Goal: Information Seeking & Learning: Learn about a topic

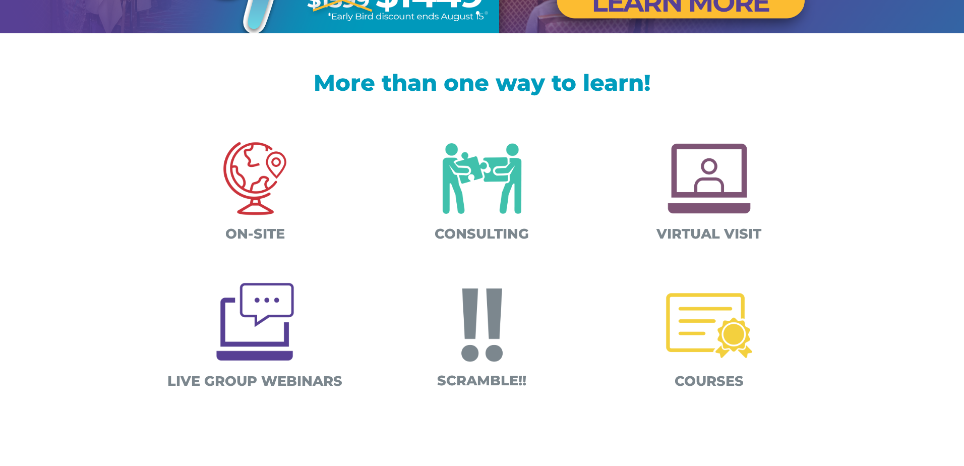
scroll to position [323, 0]
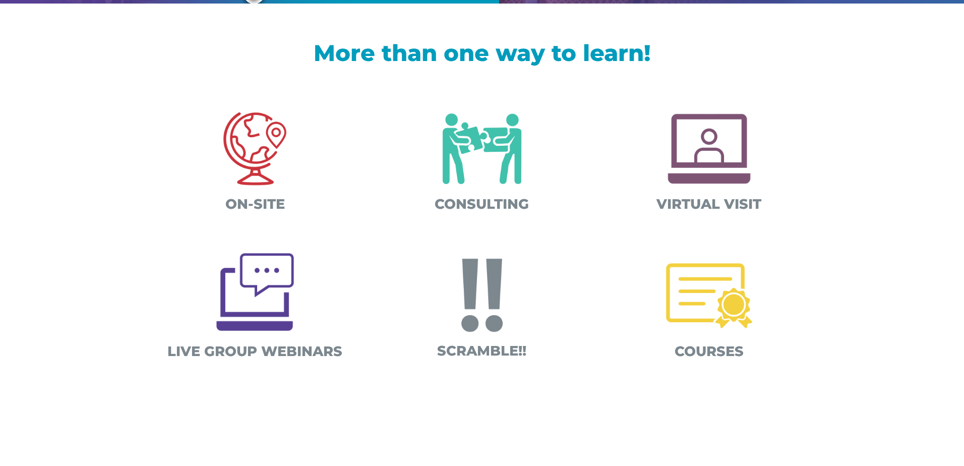
click at [249, 201] on span "ON-SITE" at bounding box center [255, 204] width 60 height 17
click at [255, 155] on img at bounding box center [254, 148] width 105 height 105
click at [255, 159] on img at bounding box center [254, 148] width 105 height 105
click at [404, 51] on h1 "More than one way to learn!" at bounding box center [481, 55] width 645 height 28
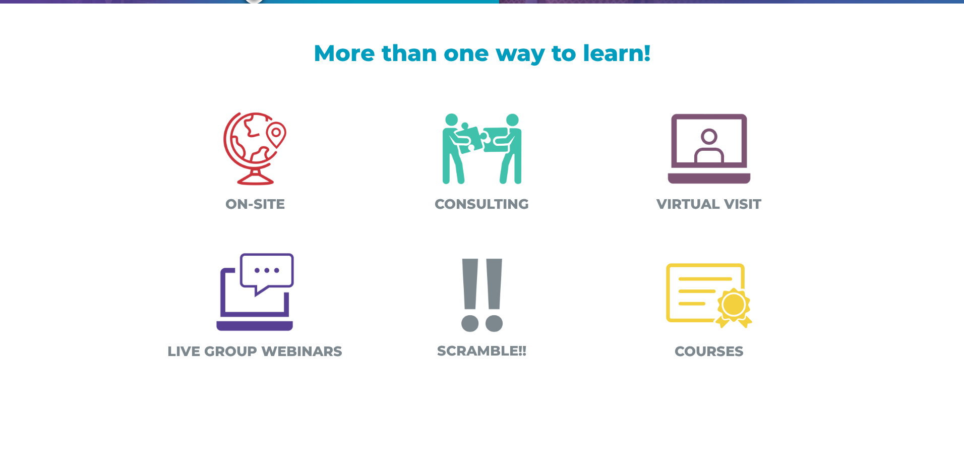
click at [245, 158] on img at bounding box center [254, 148] width 105 height 105
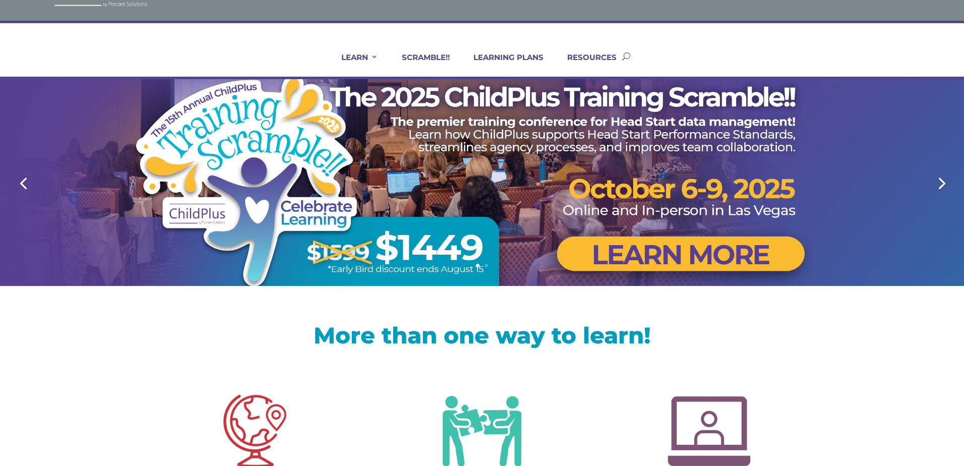
scroll to position [0, 0]
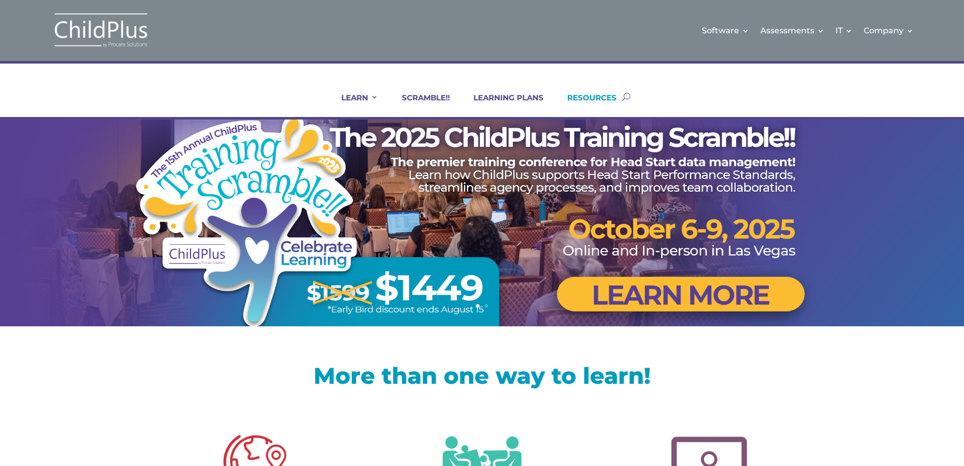
click at [605, 98] on link "RESOURCES" at bounding box center [586, 105] width 62 height 24
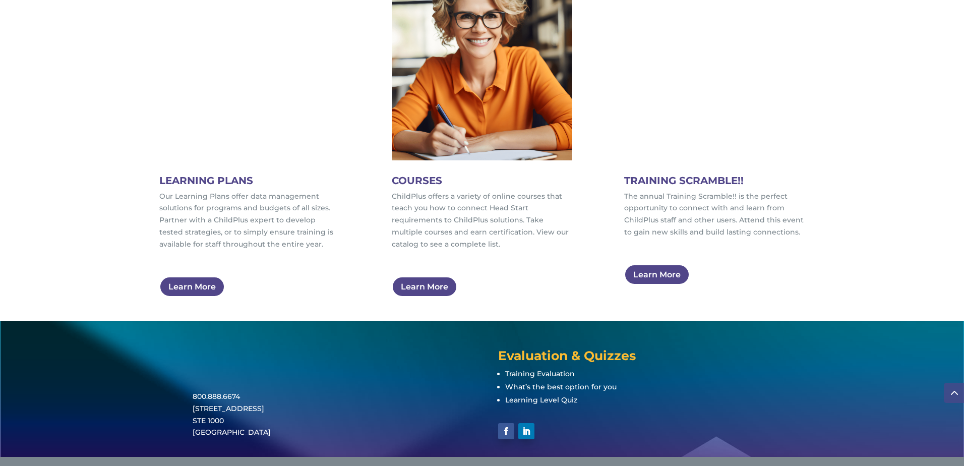
scroll to position [628, 0]
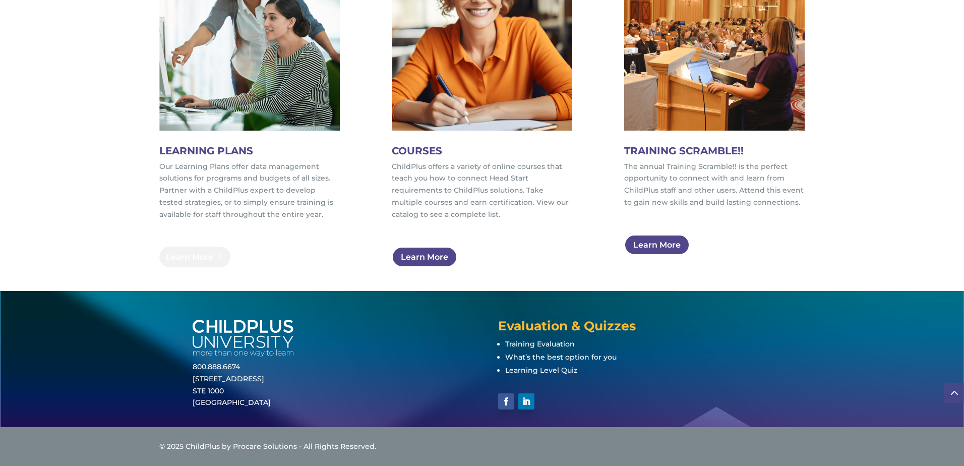
click at [199, 256] on link "Learn More" at bounding box center [194, 257] width 71 height 21
